Goal: Task Accomplishment & Management: Manage account settings

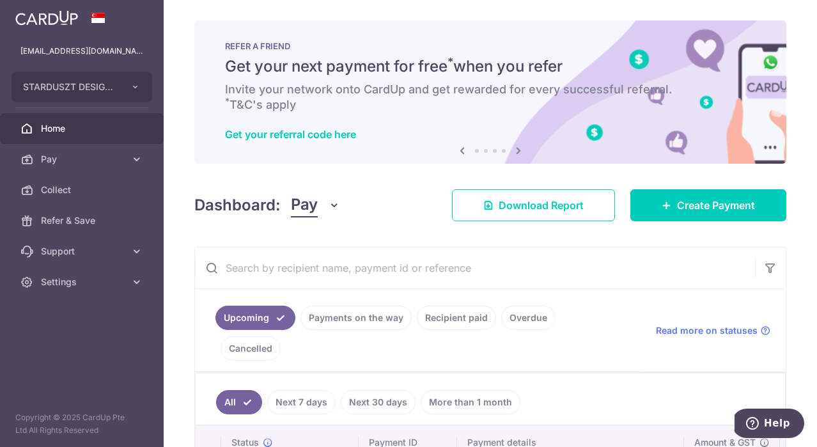
scroll to position [130, 0]
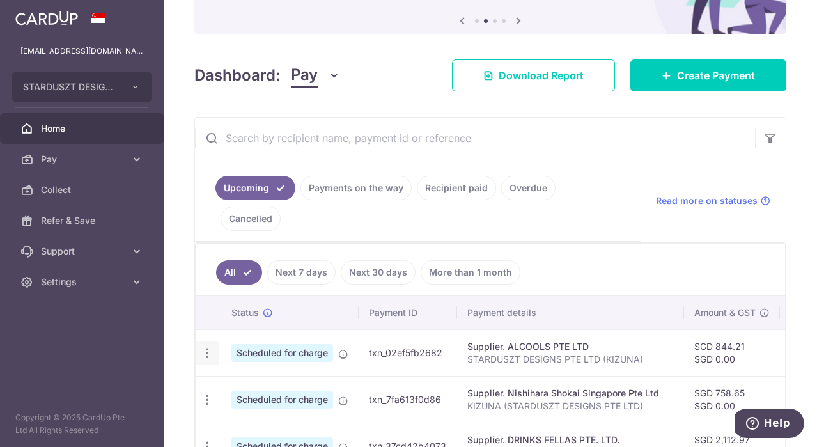
click at [207, 347] on icon "button" at bounding box center [207, 353] width 13 height 13
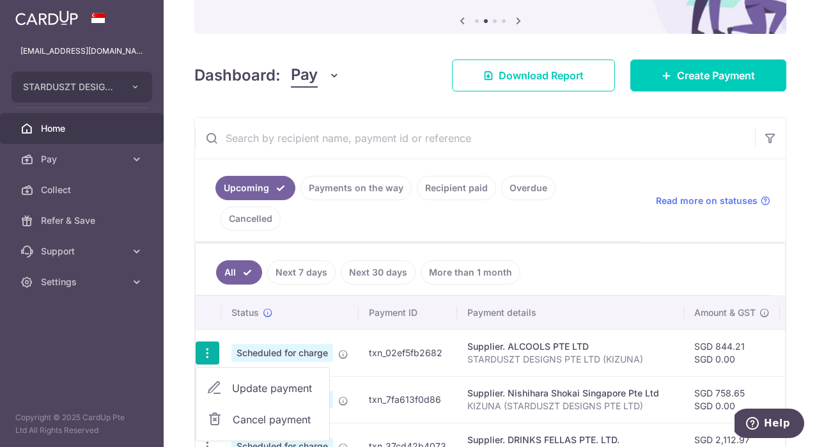
click at [252, 381] on span "Update payment" at bounding box center [275, 388] width 87 height 15
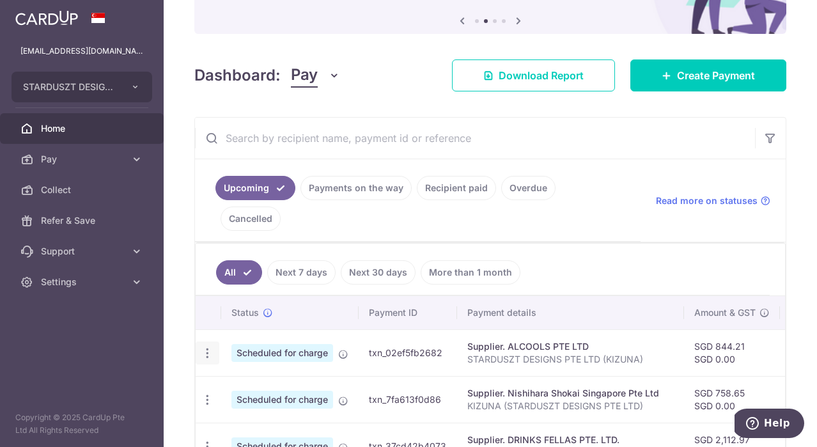
click at [209, 347] on icon "button" at bounding box center [207, 353] width 13 height 13
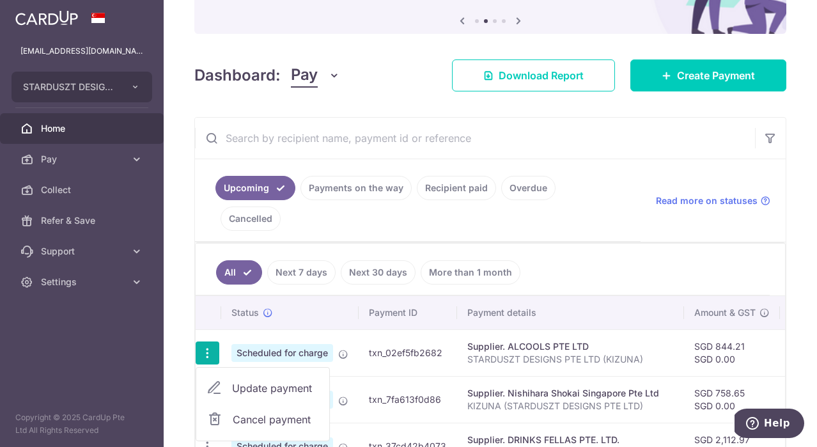
click at [254, 381] on span "Update payment" at bounding box center [275, 388] width 87 height 15
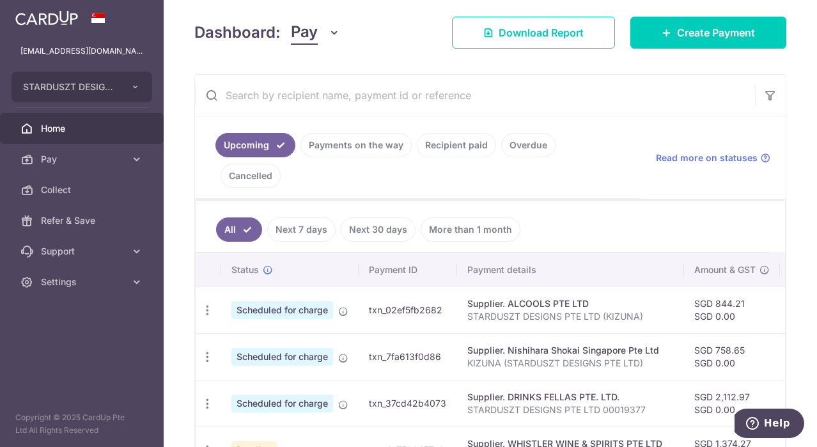
scroll to position [187, 0]
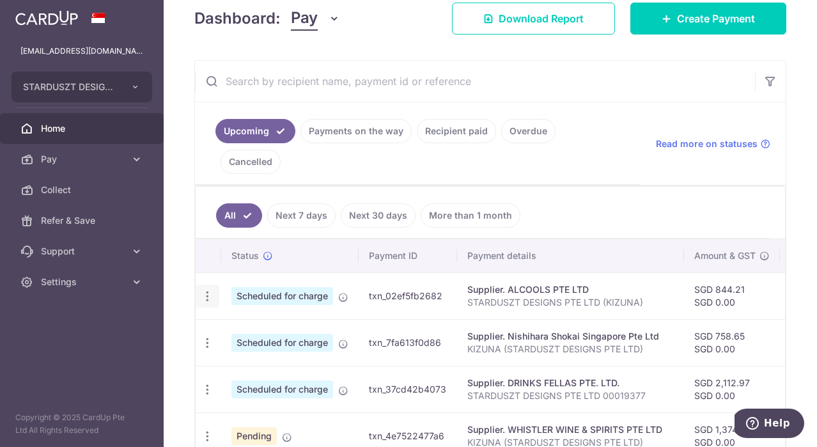
click at [206, 290] on icon "button" at bounding box center [207, 296] width 13 height 13
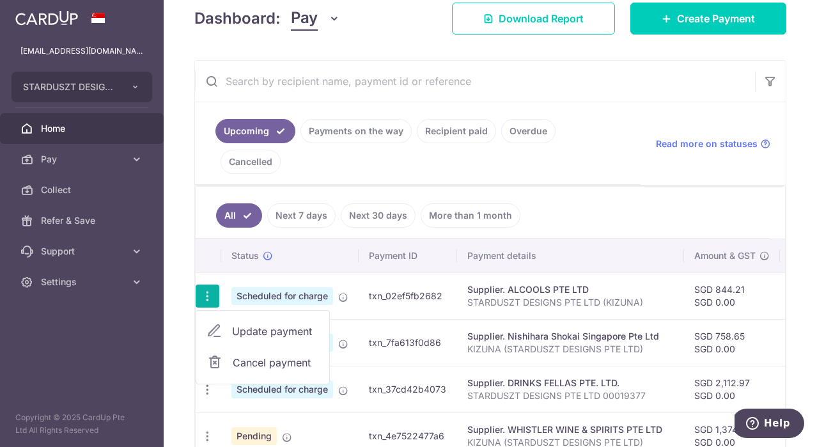
click at [235, 324] on span "Update payment" at bounding box center [275, 331] width 87 height 15
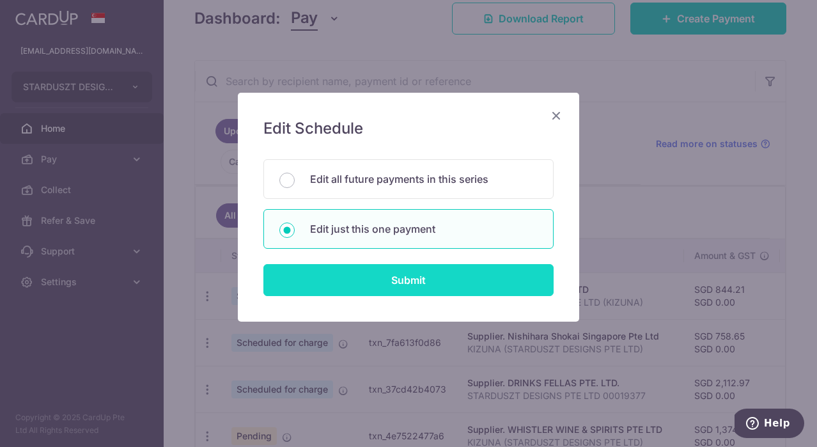
click at [409, 284] on input "Submit" at bounding box center [409, 280] width 290 height 32
radio input "true"
type input "844.21"
type input "0.00"
type input "[DATE]"
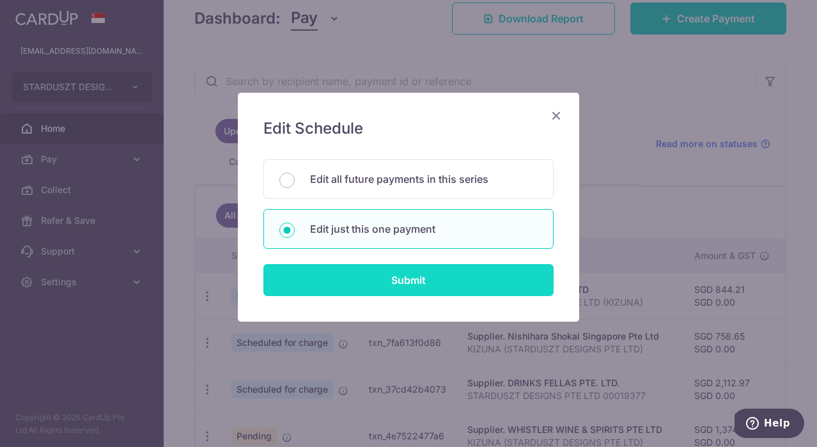
type input "STARDUSZT DESIGNS PTE LTD (KIZUNA)"
type input "BREC179"
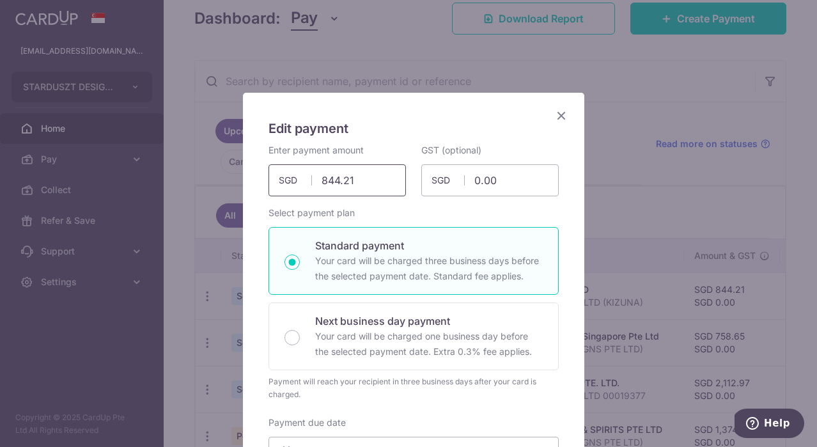
click at [369, 182] on input "844.21" at bounding box center [338, 180] width 138 height 32
paste input "1,250.78"
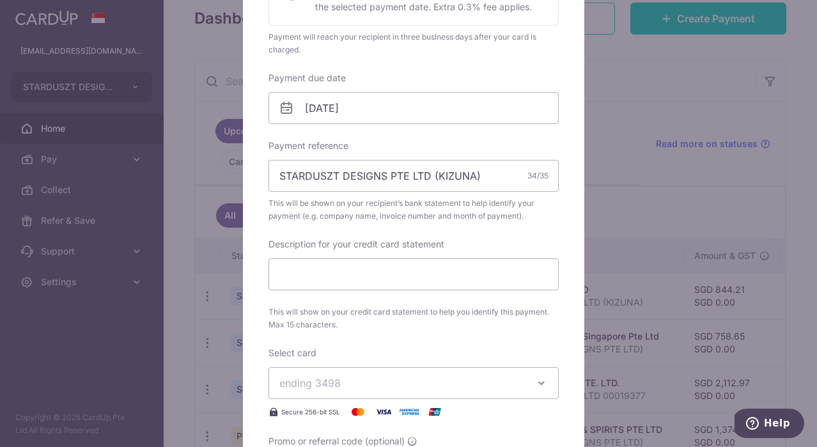
scroll to position [472, 0]
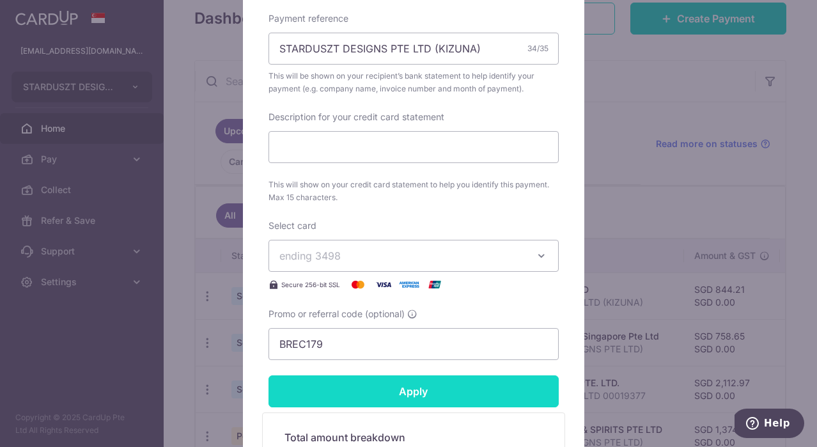
type input "1,250.78"
click at [498, 380] on form "By clicking apply, you will make changes to all payments to ALCOOLS PTE LTD sch…" at bounding box center [414, 113] width 290 height 883
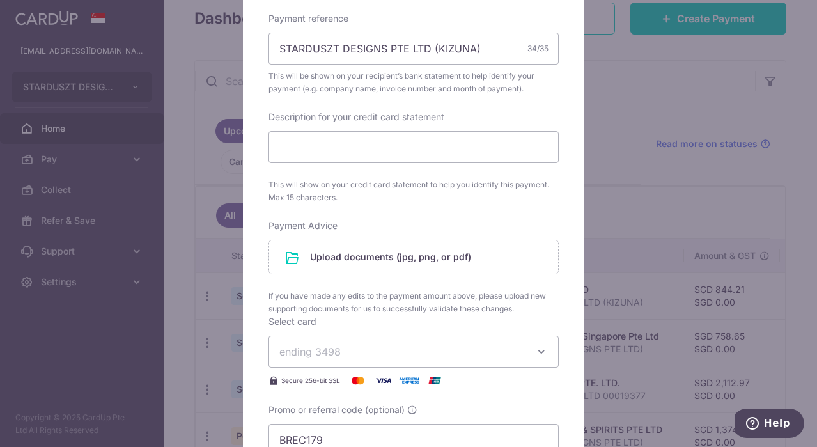
scroll to position [753, 0]
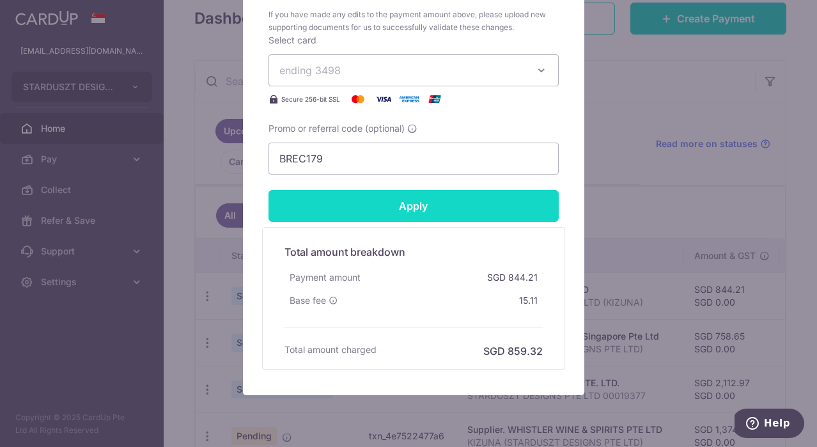
click at [446, 209] on input "Apply" at bounding box center [414, 206] width 290 height 32
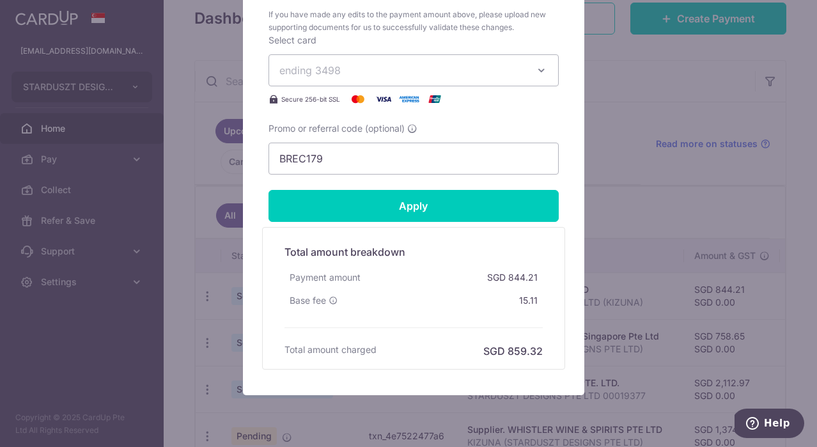
scroll to position [812, 0]
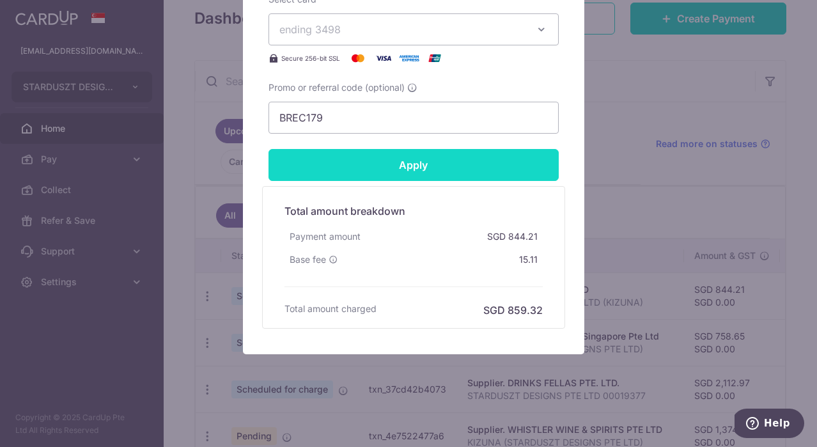
click at [430, 167] on input "Apply" at bounding box center [414, 165] width 290 height 32
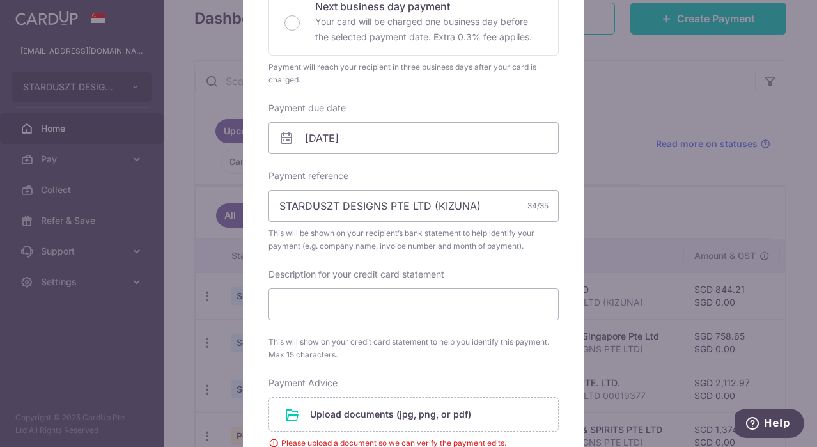
scroll to position [436, 0]
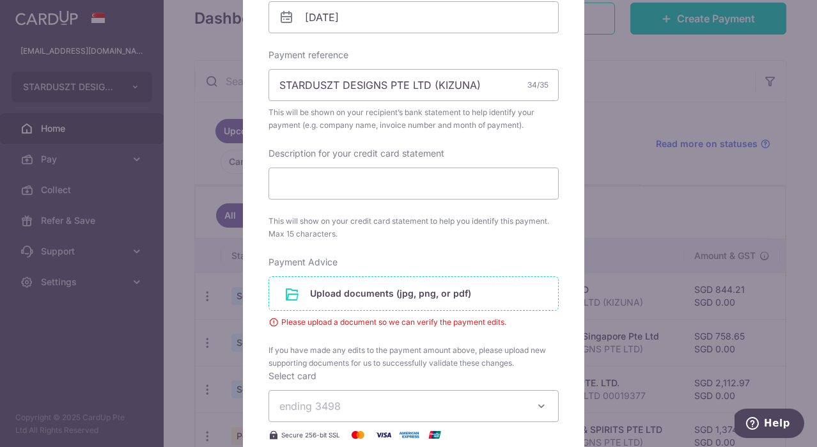
click at [459, 292] on input "file" at bounding box center [413, 293] width 289 height 33
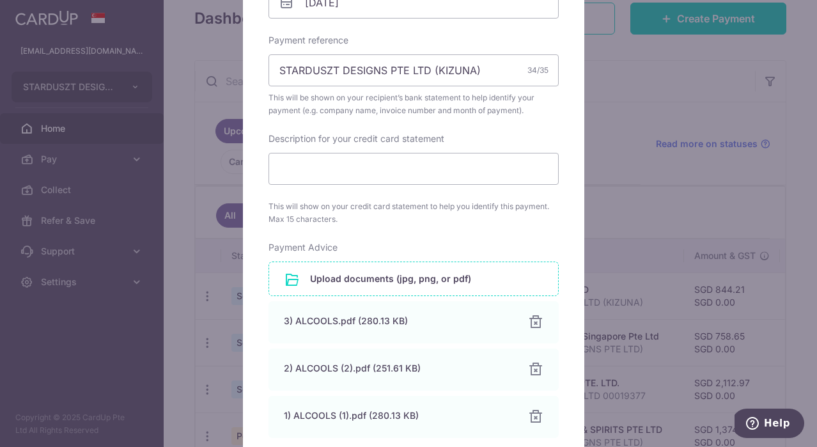
scroll to position [500, 0]
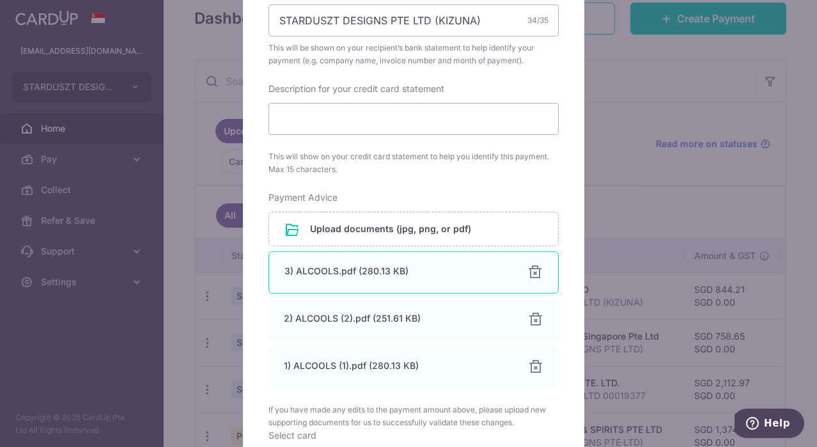
click at [390, 267] on div "3) ALCOOLS.pdf (280.13 KB)" at bounding box center [399, 271] width 228 height 13
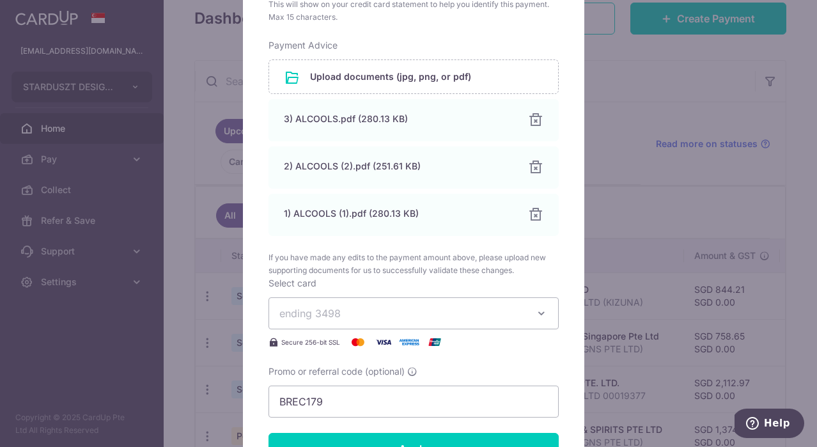
scroll to position [927, 0]
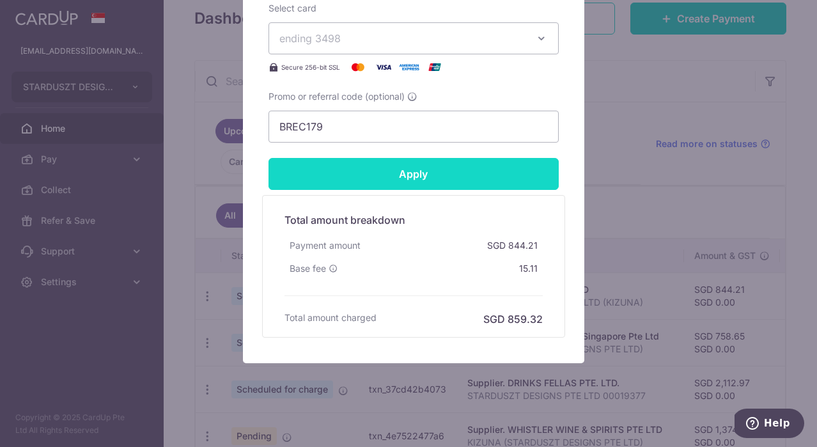
click at [384, 182] on input "Apply" at bounding box center [414, 174] width 290 height 32
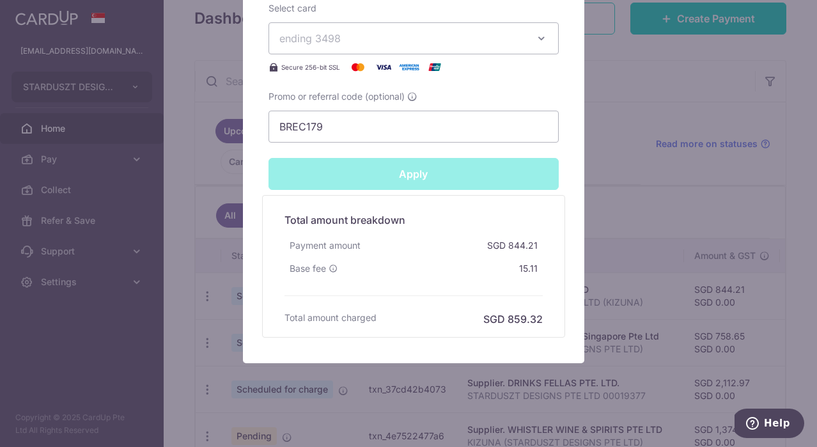
type input "Successfully Applied"
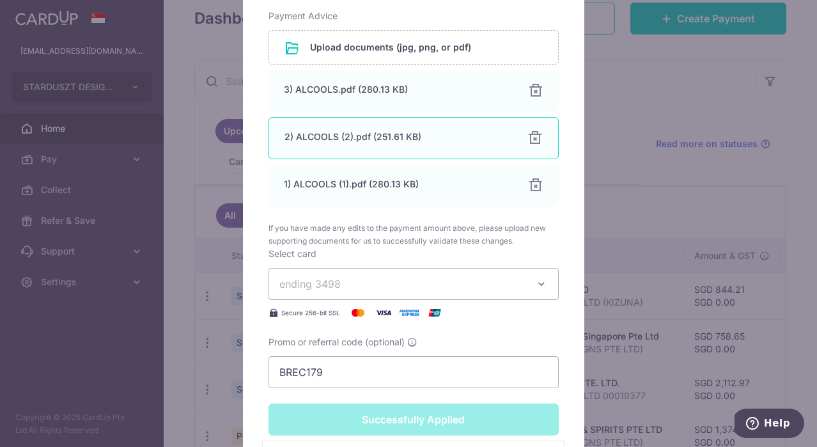
scroll to position [585, 0]
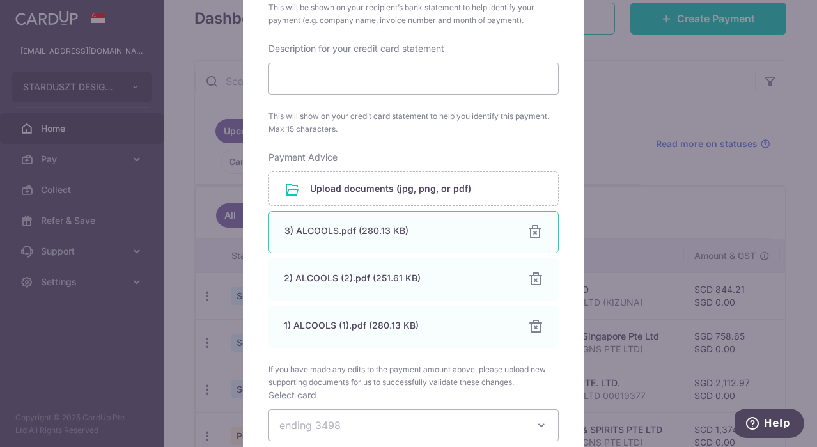
click at [391, 222] on div "3) ALCOOLS.pdf (280.13 KB) 100% Done Download" at bounding box center [414, 232] width 290 height 42
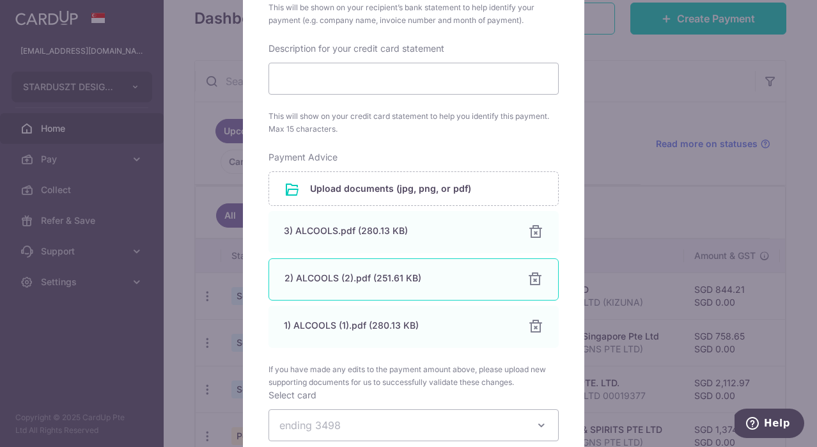
click at [378, 275] on div "2) ALCOOLS (2).pdf (251.61 KB)" at bounding box center [399, 278] width 228 height 13
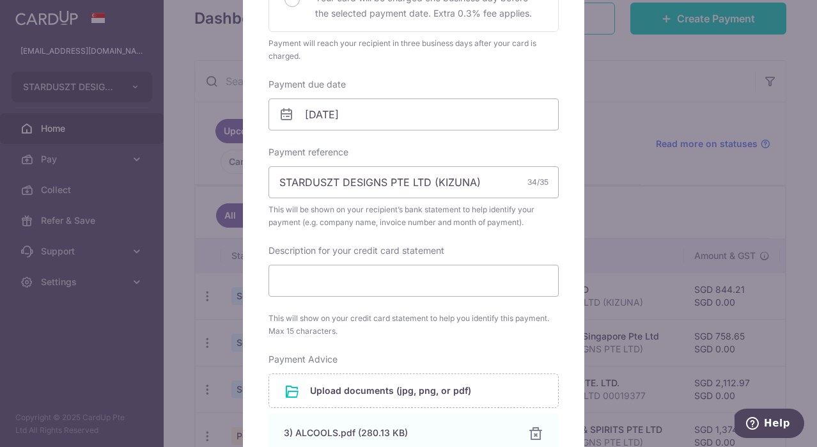
scroll to position [0, 0]
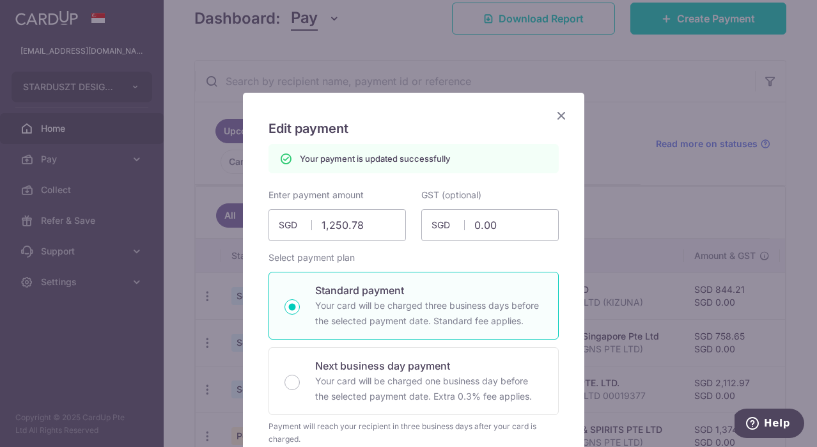
click at [561, 113] on icon "Close" at bounding box center [561, 115] width 15 height 16
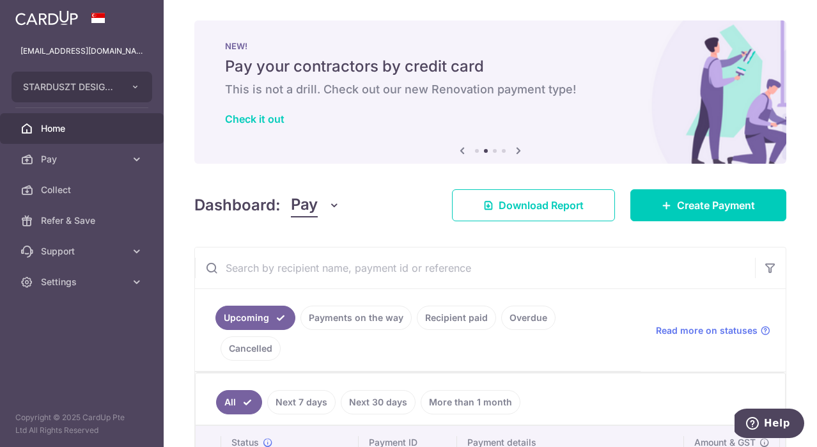
scroll to position [209, 0]
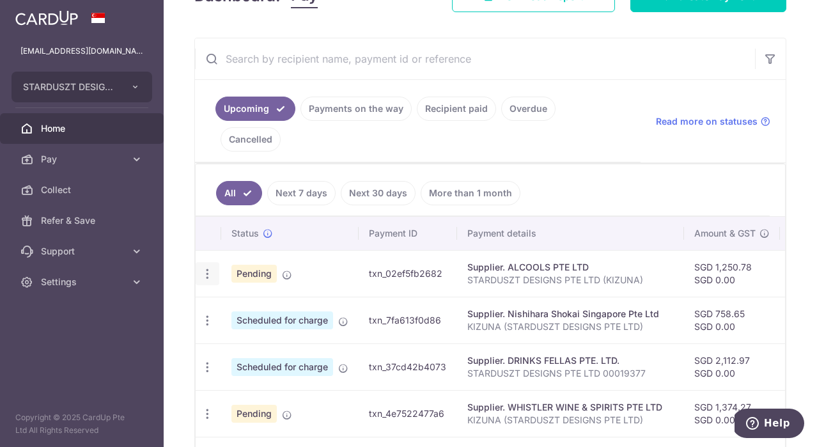
click at [205, 267] on icon "button" at bounding box center [207, 273] width 13 height 13
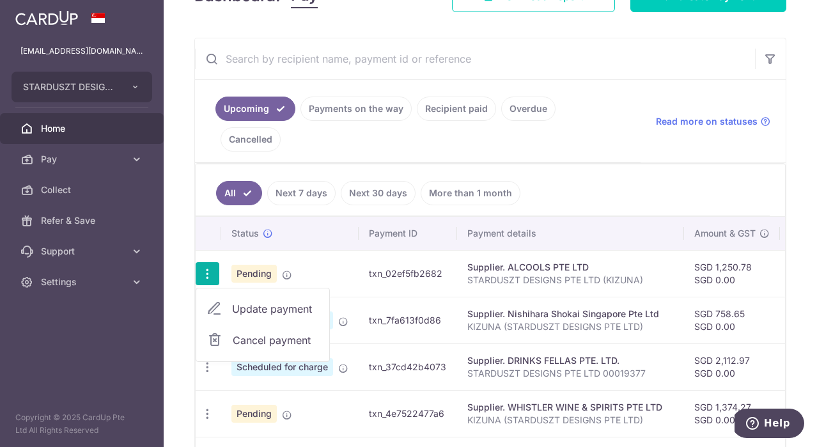
click at [240, 301] on span "Update payment" at bounding box center [275, 308] width 87 height 15
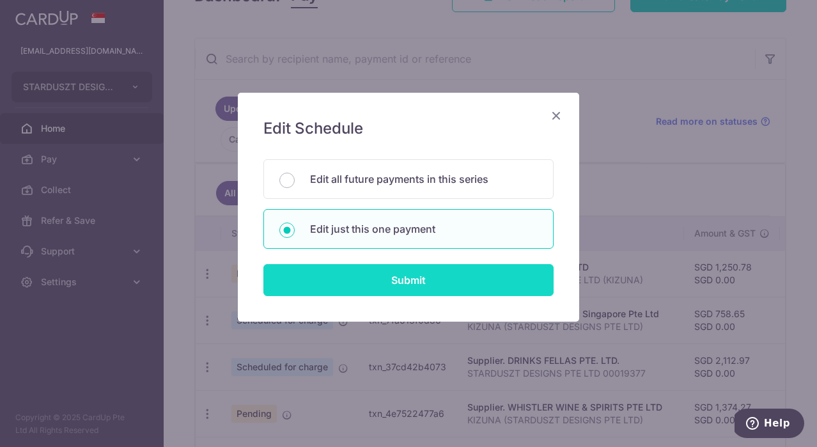
click at [420, 279] on input "Submit" at bounding box center [409, 280] width 290 height 32
radio input "true"
type input "1,250.78"
type input "0.00"
type input "[DATE]"
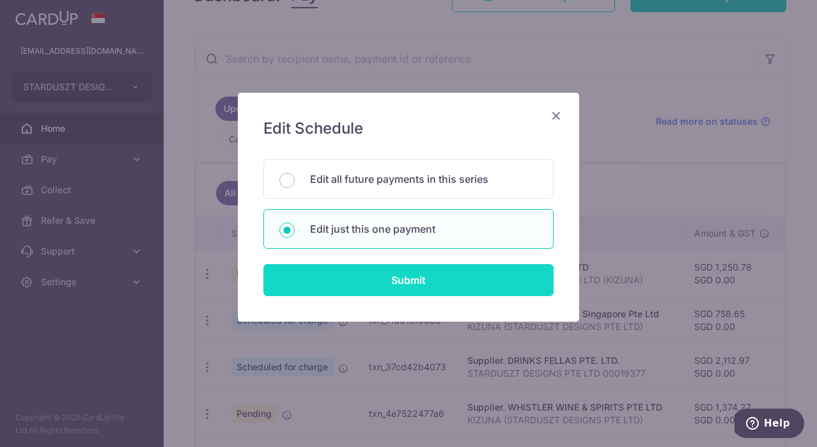
type input "STARDUSZT DESIGNS PTE LTD (KIZUNA)"
type input "BREC179"
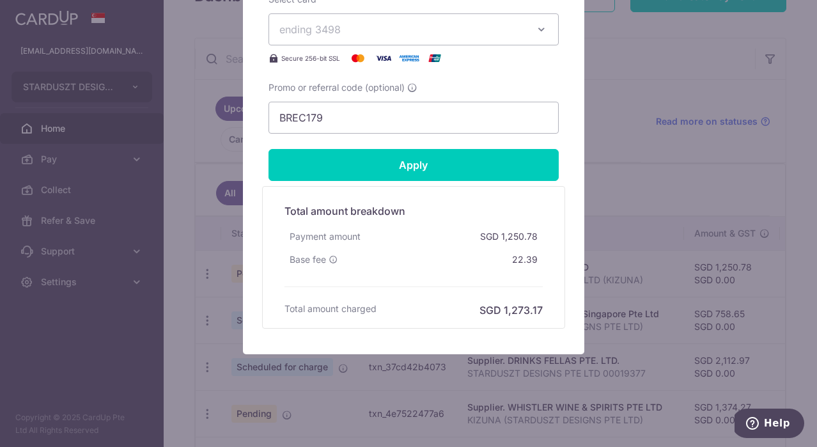
scroll to position [665, 0]
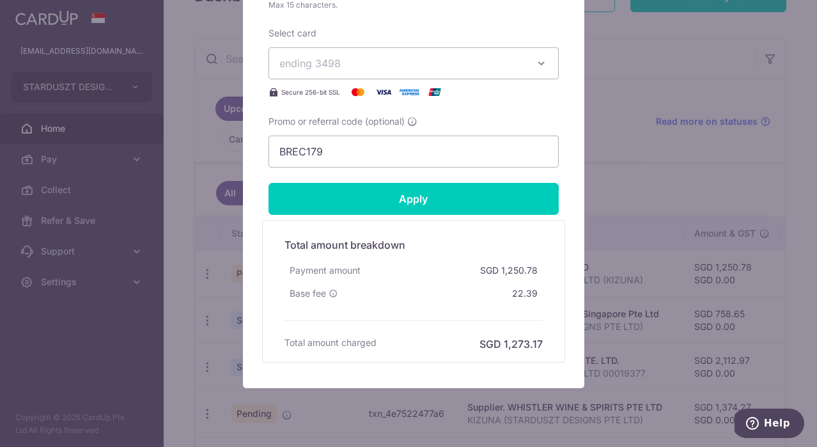
click at [627, 246] on div "Edit payment By clicking apply, you will make changes to all payments to ALCOOL…" at bounding box center [408, 223] width 817 height 447
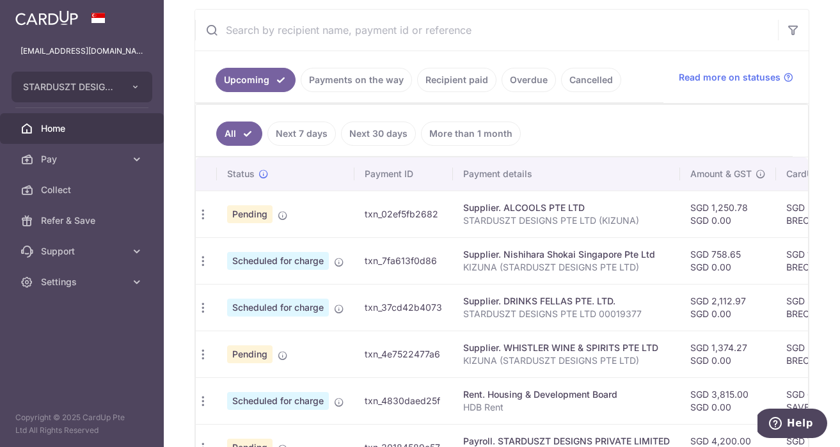
scroll to position [0, 0]
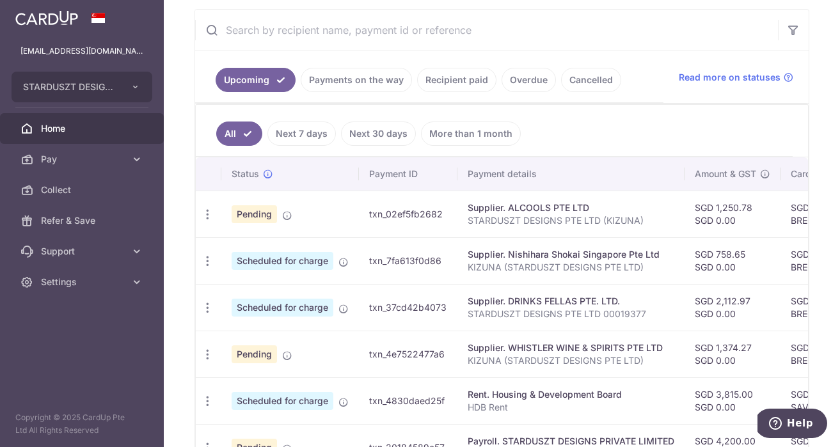
click at [341, 79] on link "Payments on the way" at bounding box center [356, 80] width 111 height 24
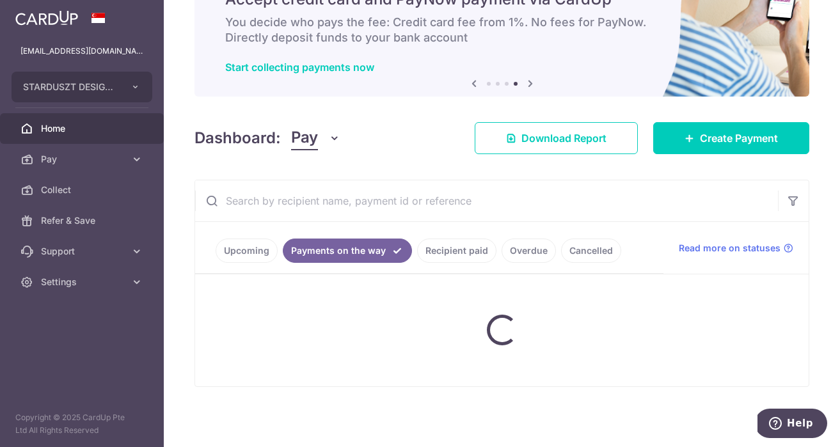
scroll to position [90, 0]
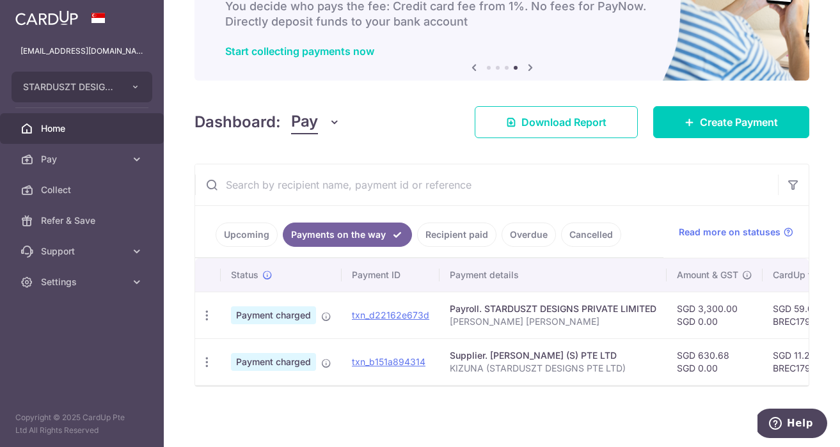
click at [249, 223] on link "Upcoming" at bounding box center [247, 235] width 62 height 24
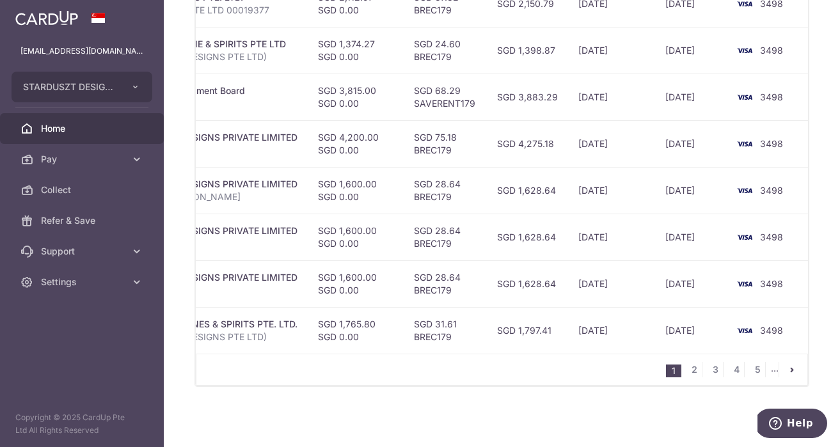
scroll to position [0, 395]
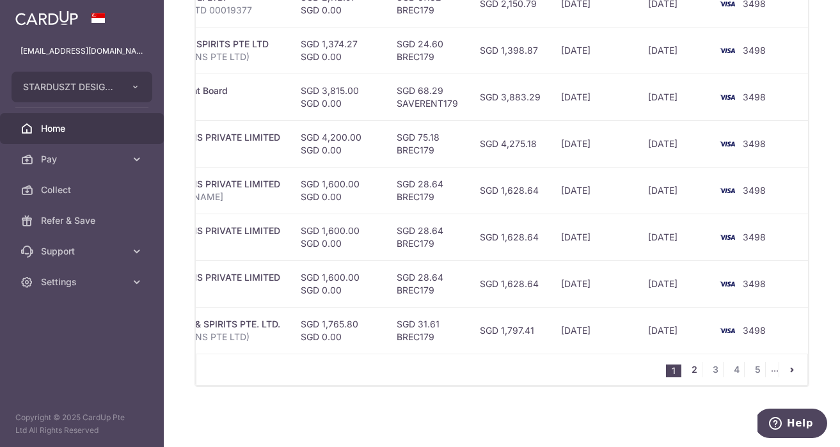
click at [691, 369] on link "2" at bounding box center [693, 369] width 15 height 15
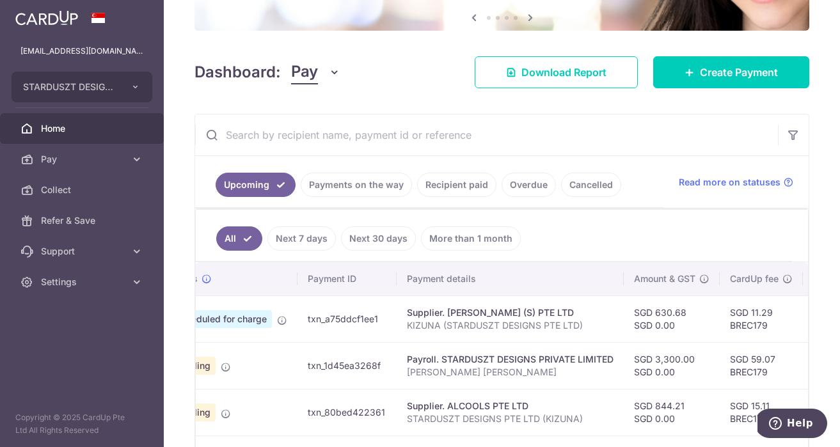
scroll to position [0, 0]
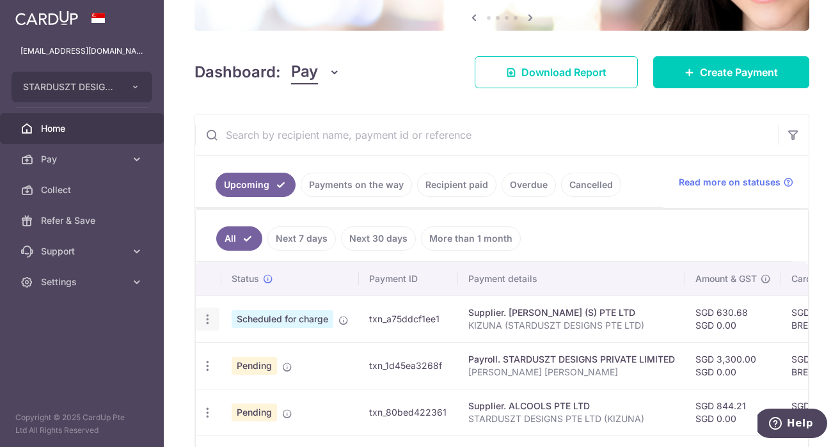
click at [205, 317] on icon "button" at bounding box center [207, 319] width 13 height 13
click at [223, 354] on link "Update payment" at bounding box center [262, 354] width 133 height 31
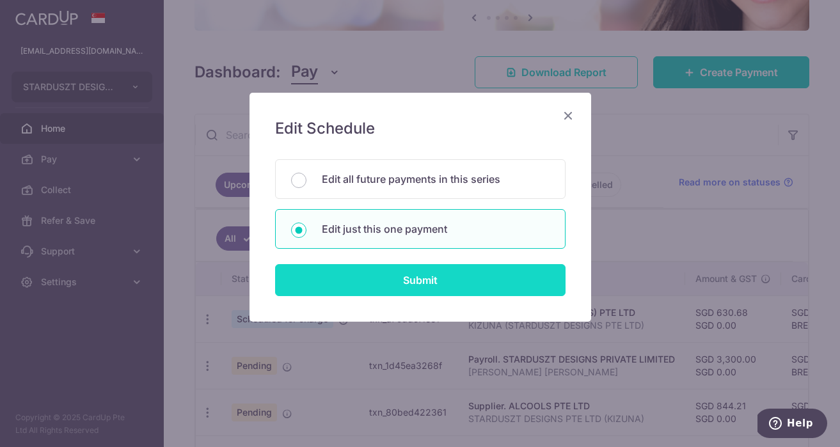
click at [412, 276] on input "Submit" at bounding box center [420, 280] width 290 height 32
type input "630.68"
radio input "true"
type input "14/09/2025"
type input "KIZUNA (STARDUSZT DESIGNS PTE LTD)"
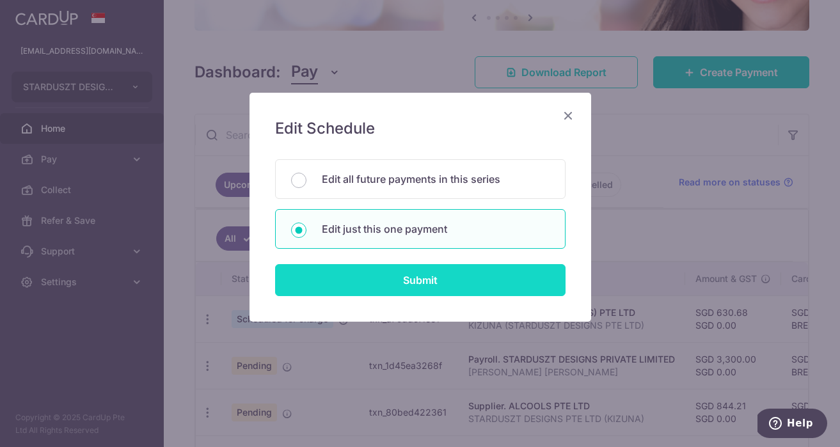
type input "MAKOTOYA"
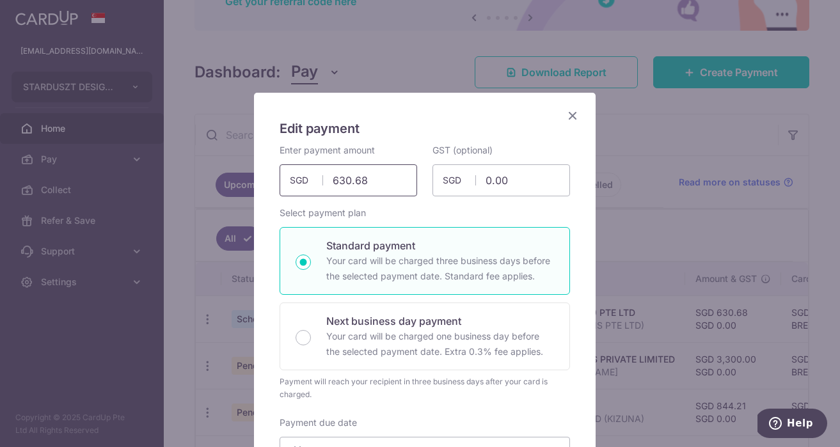
click at [366, 175] on input "630.68" at bounding box center [348, 180] width 138 height 32
paste input "784.80"
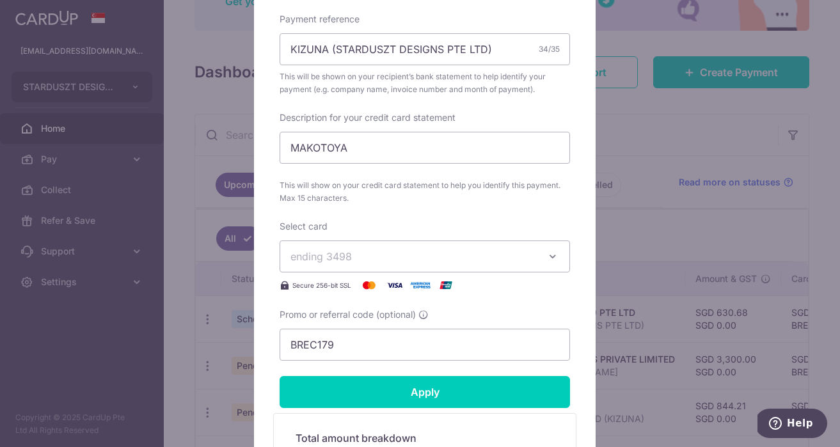
scroll to position [485, 0]
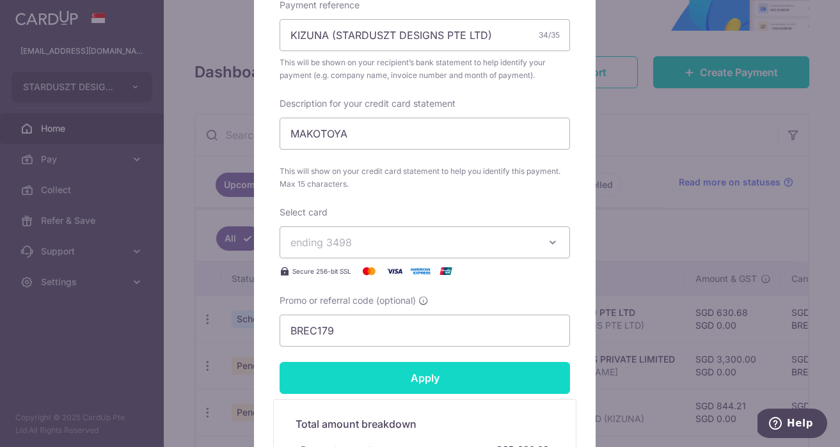
type input "784.80"
click at [479, 377] on input "Apply" at bounding box center [424, 378] width 290 height 32
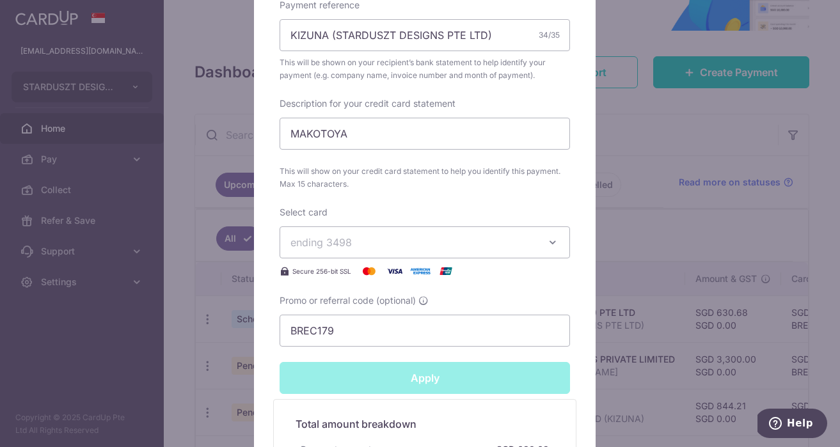
type input "Successfully Applied"
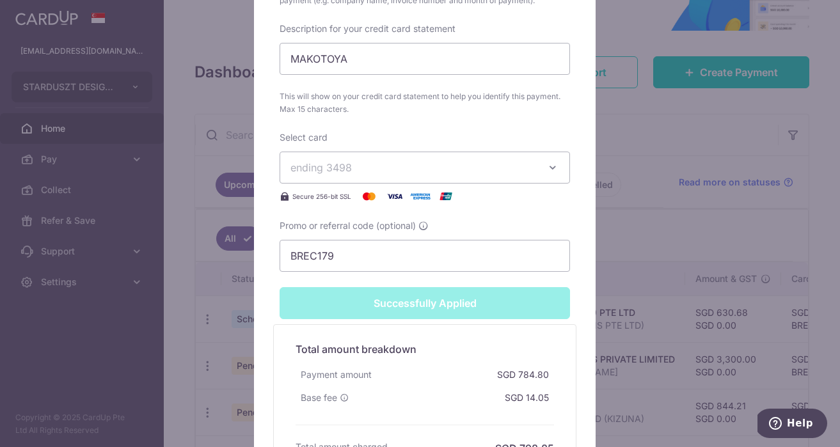
scroll to position [652, 0]
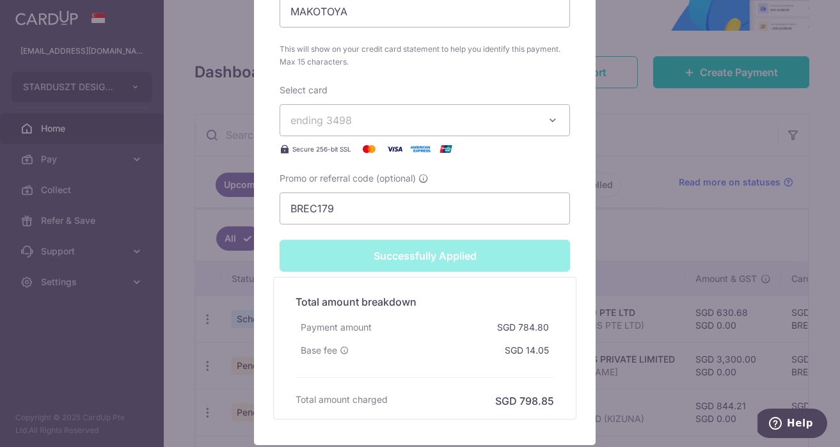
click at [602, 103] on div "Edit payment By clicking apply, you will make changes to all payments to MAKOTO…" at bounding box center [420, 223] width 840 height 447
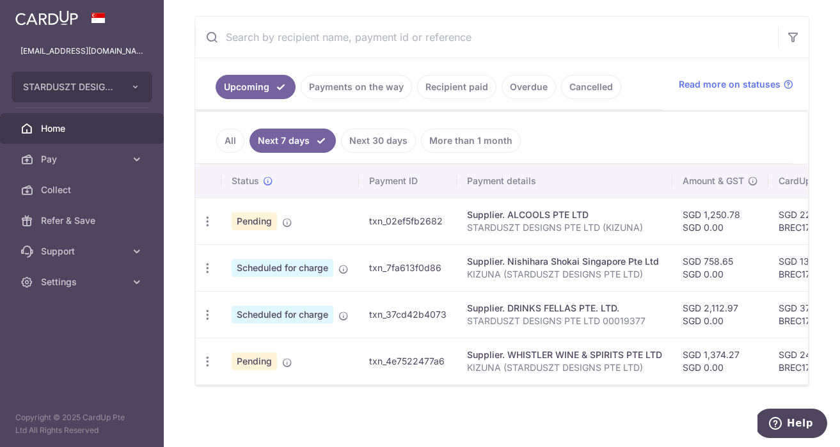
click at [232, 129] on link "All" at bounding box center [230, 141] width 28 height 24
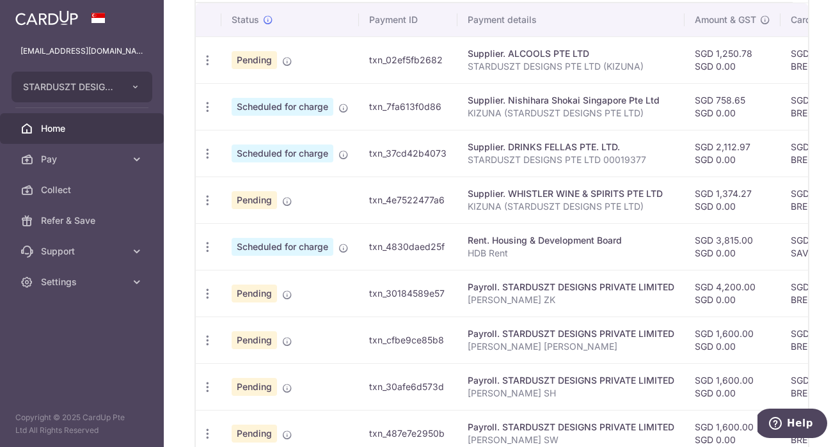
scroll to position [357, 0]
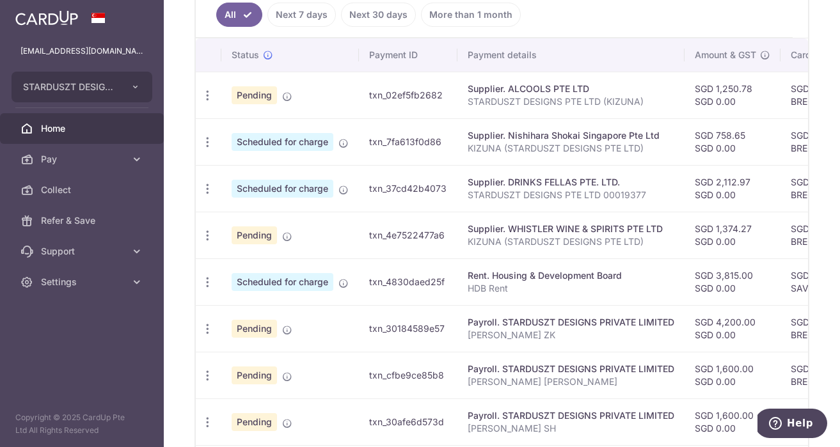
click at [313, 18] on link "Next 7 days" at bounding box center [301, 15] width 68 height 24
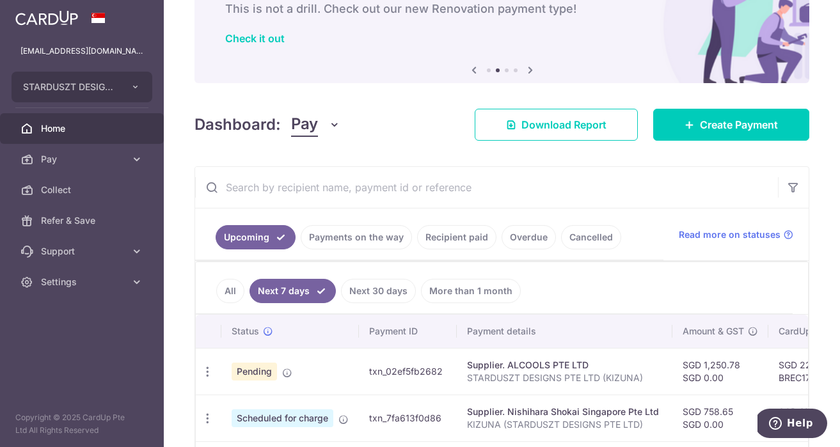
scroll to position [0, 0]
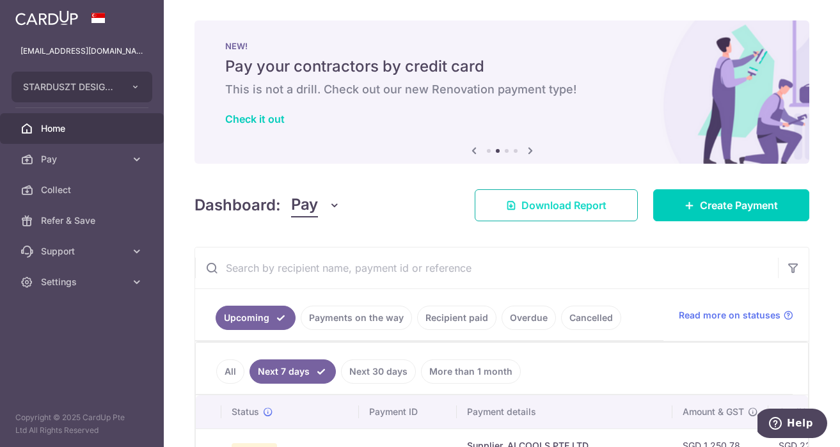
click at [602, 207] on link "Download Report" at bounding box center [556, 205] width 163 height 32
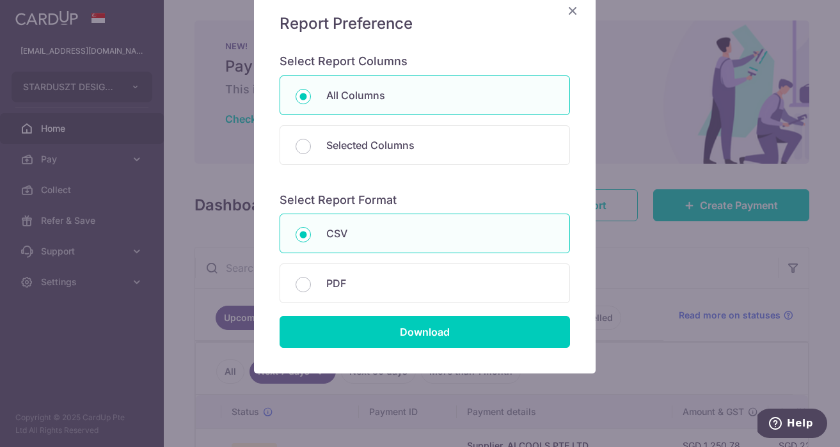
scroll to position [124, 0]
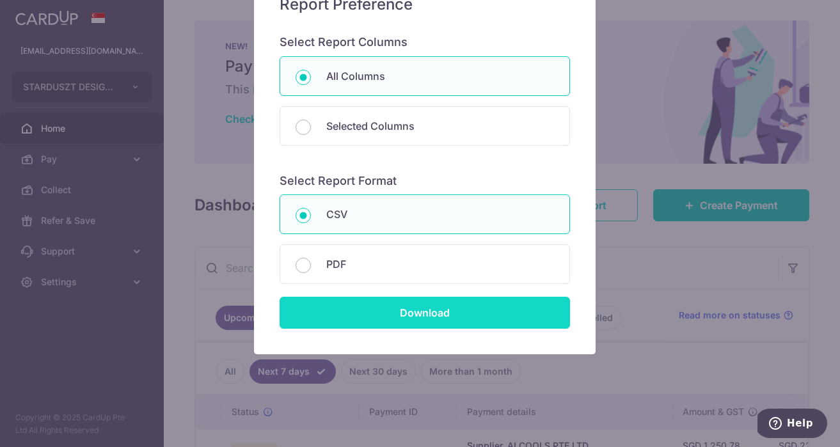
click at [450, 313] on input "Download" at bounding box center [424, 313] width 290 height 32
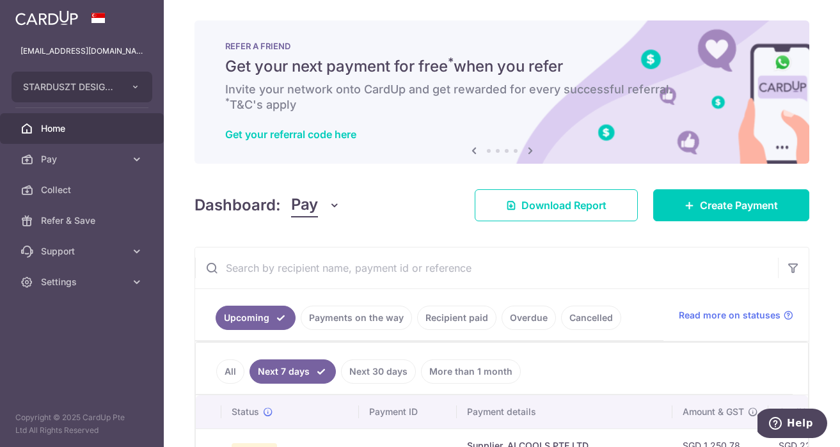
click at [50, 131] on span "Home" at bounding box center [83, 128] width 84 height 13
